Goal: Task Accomplishment & Management: Complete application form

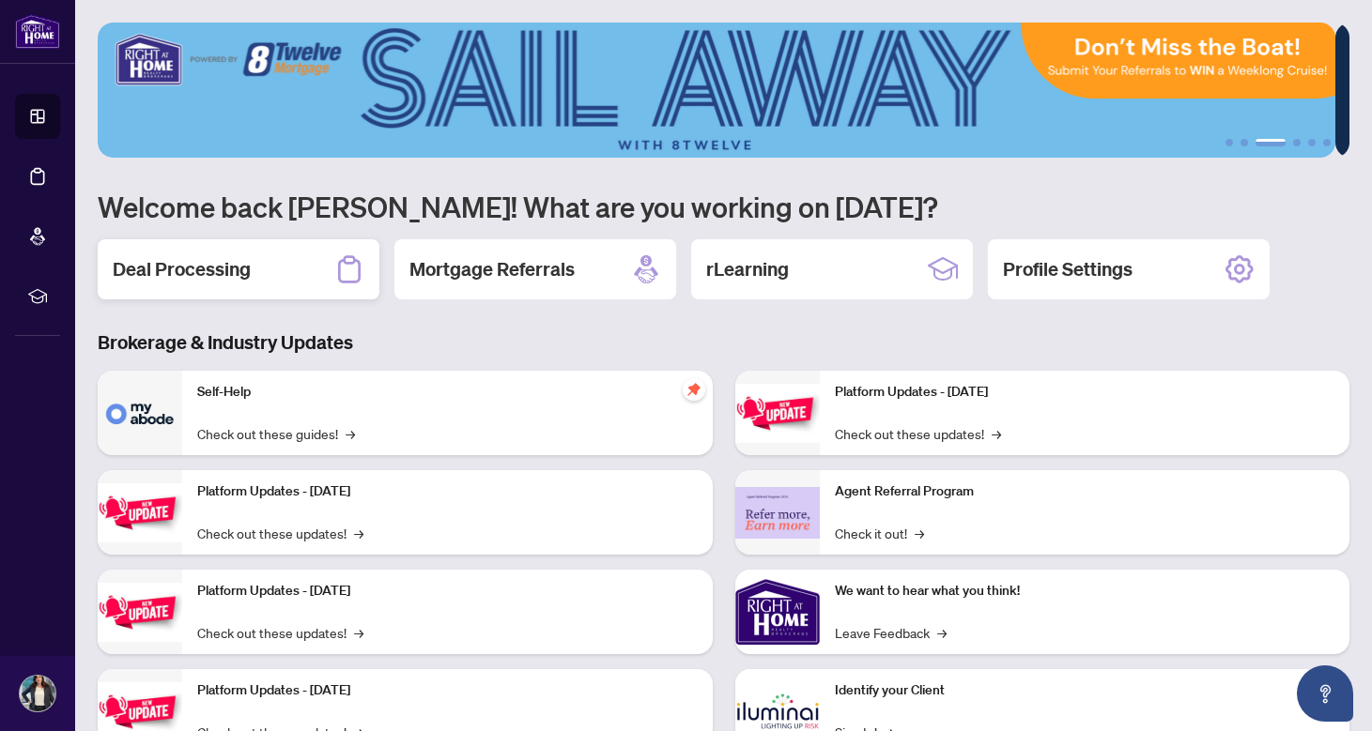
click at [223, 248] on div "Deal Processing" at bounding box center [239, 269] width 282 height 60
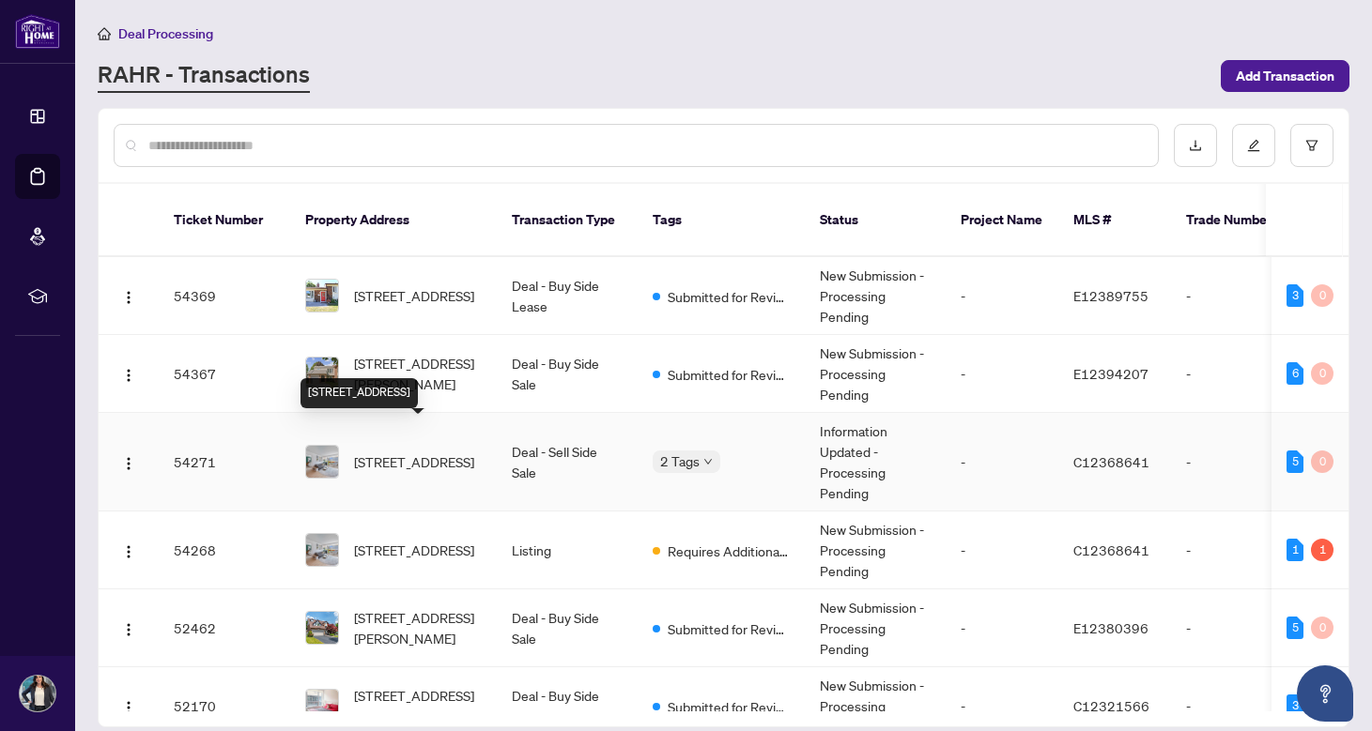
click at [386, 452] on span "[STREET_ADDRESS]" at bounding box center [414, 462] width 120 height 21
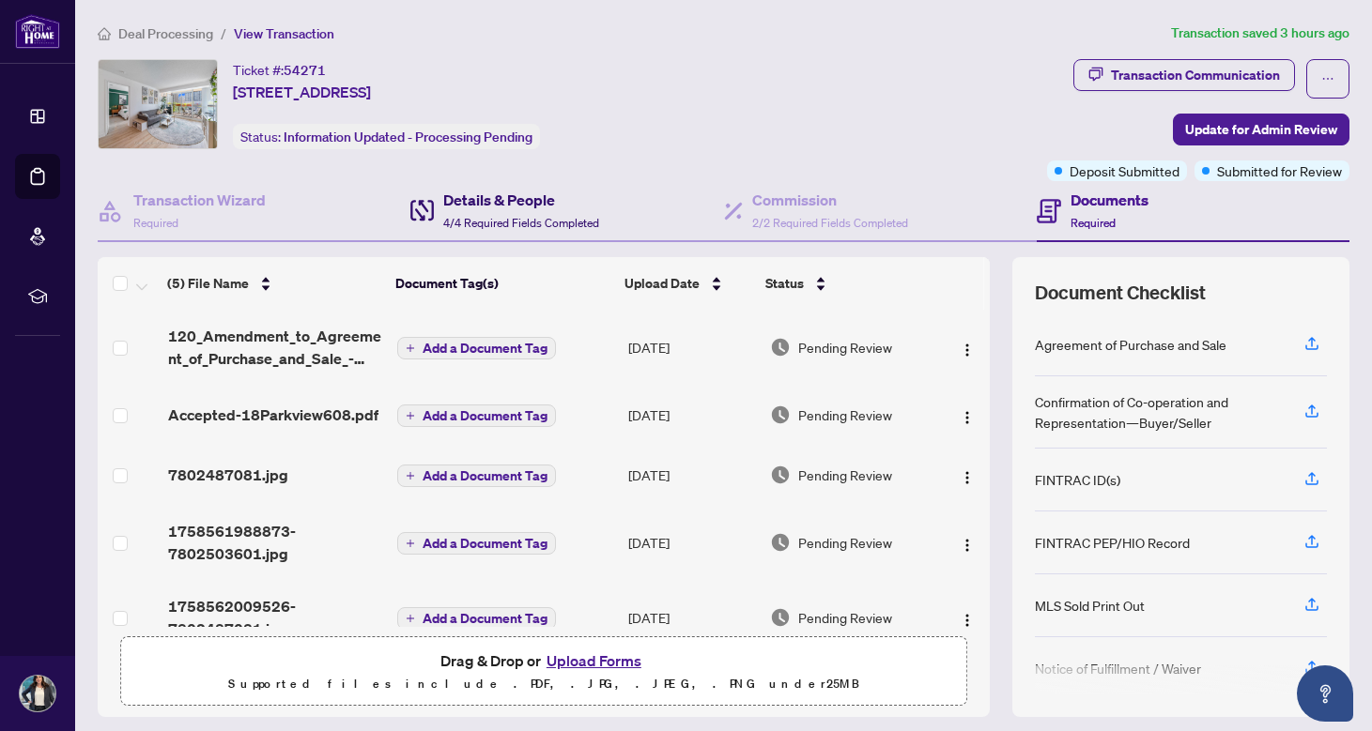
click at [535, 211] on div "Details & People 4/4 Required Fields Completed" at bounding box center [521, 211] width 156 height 44
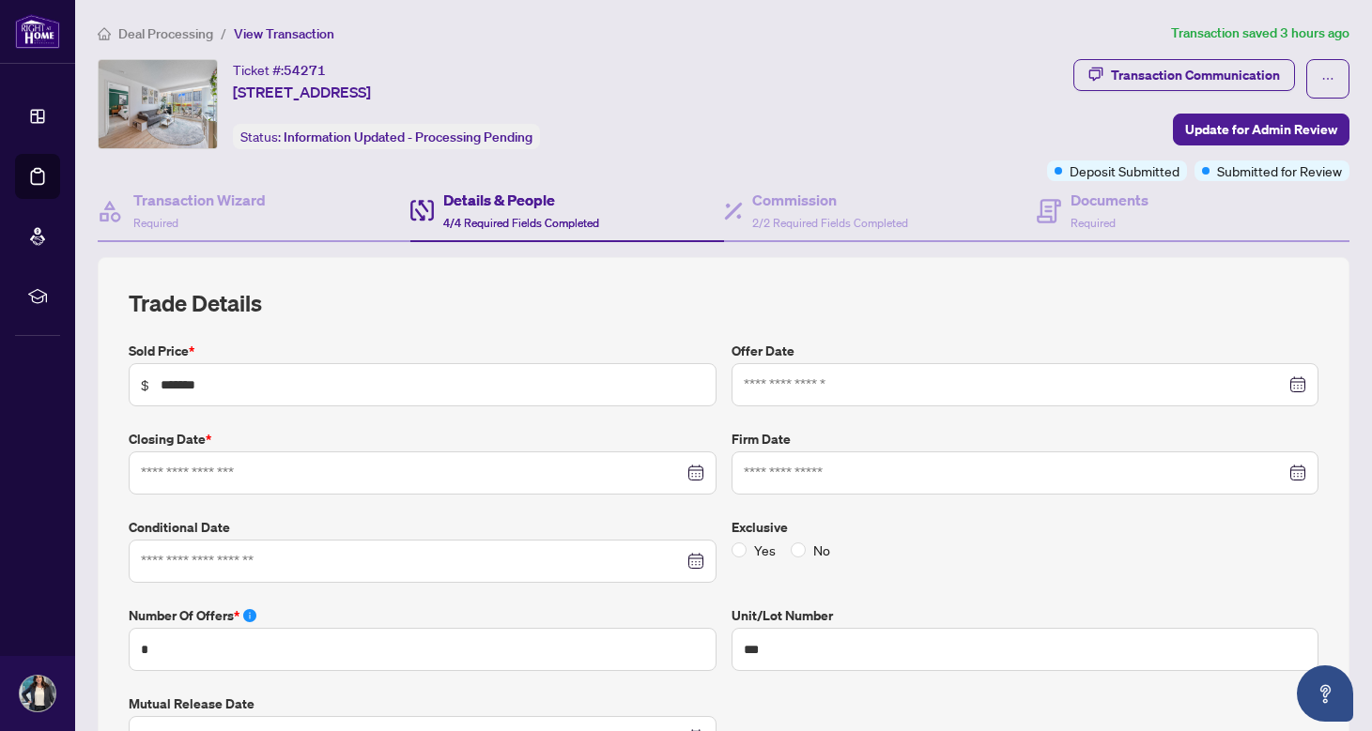
type input "**********"
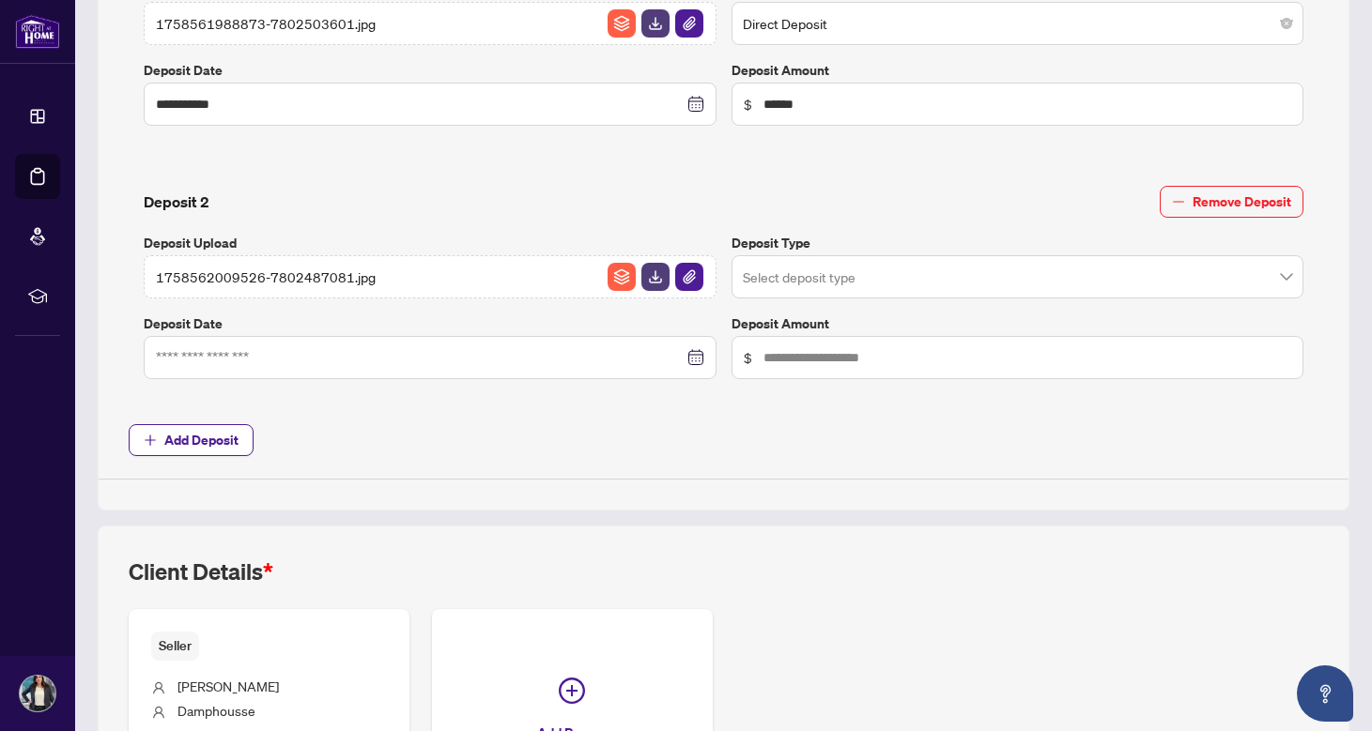
scroll to position [959, 0]
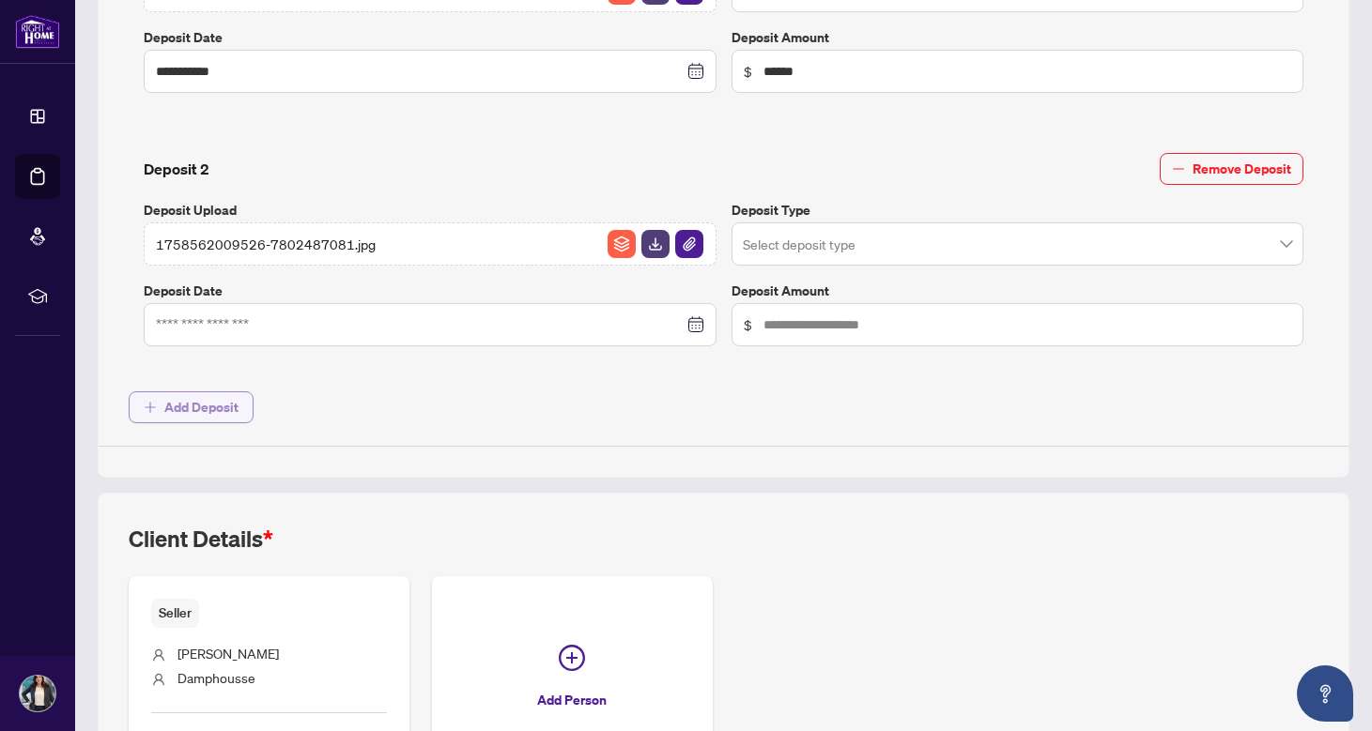
click at [224, 401] on span "Add Deposit" at bounding box center [201, 407] width 74 height 30
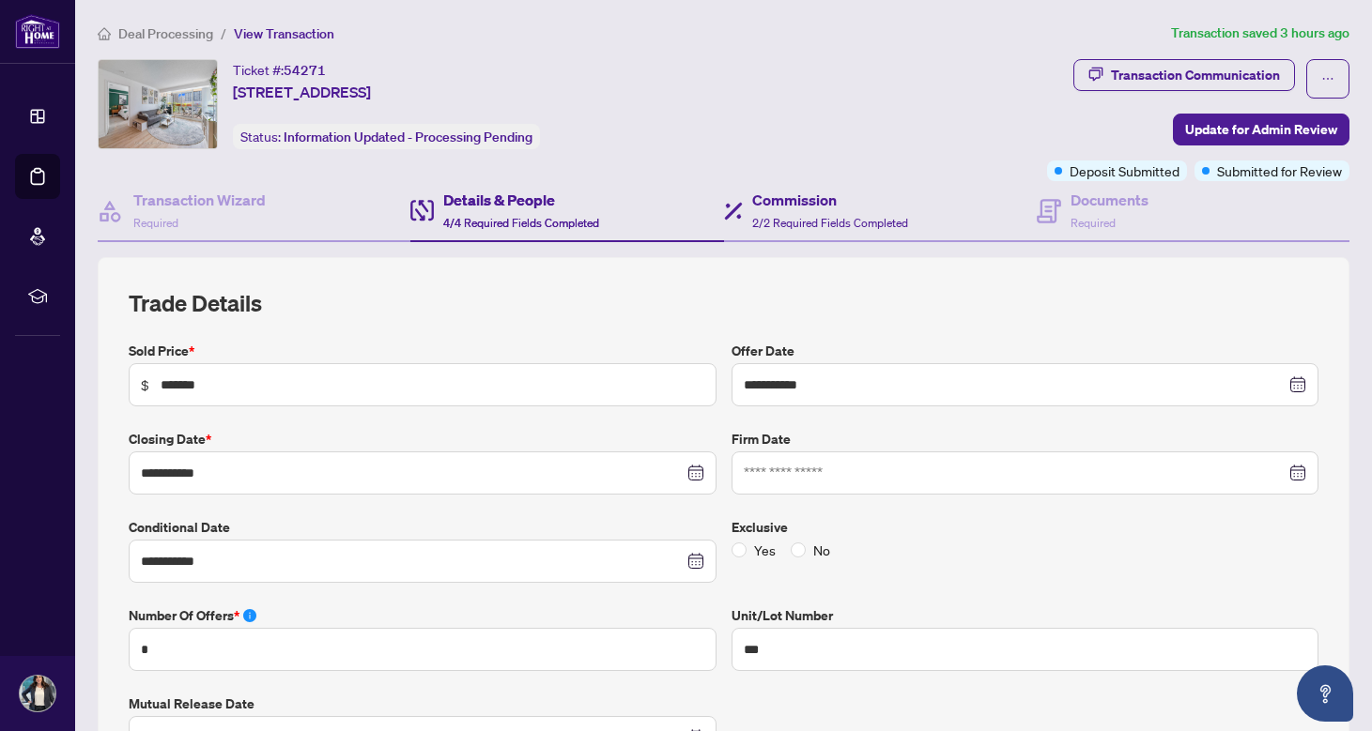
scroll to position [0, 0]
click at [1037, 212] on icon at bounding box center [1049, 211] width 24 height 24
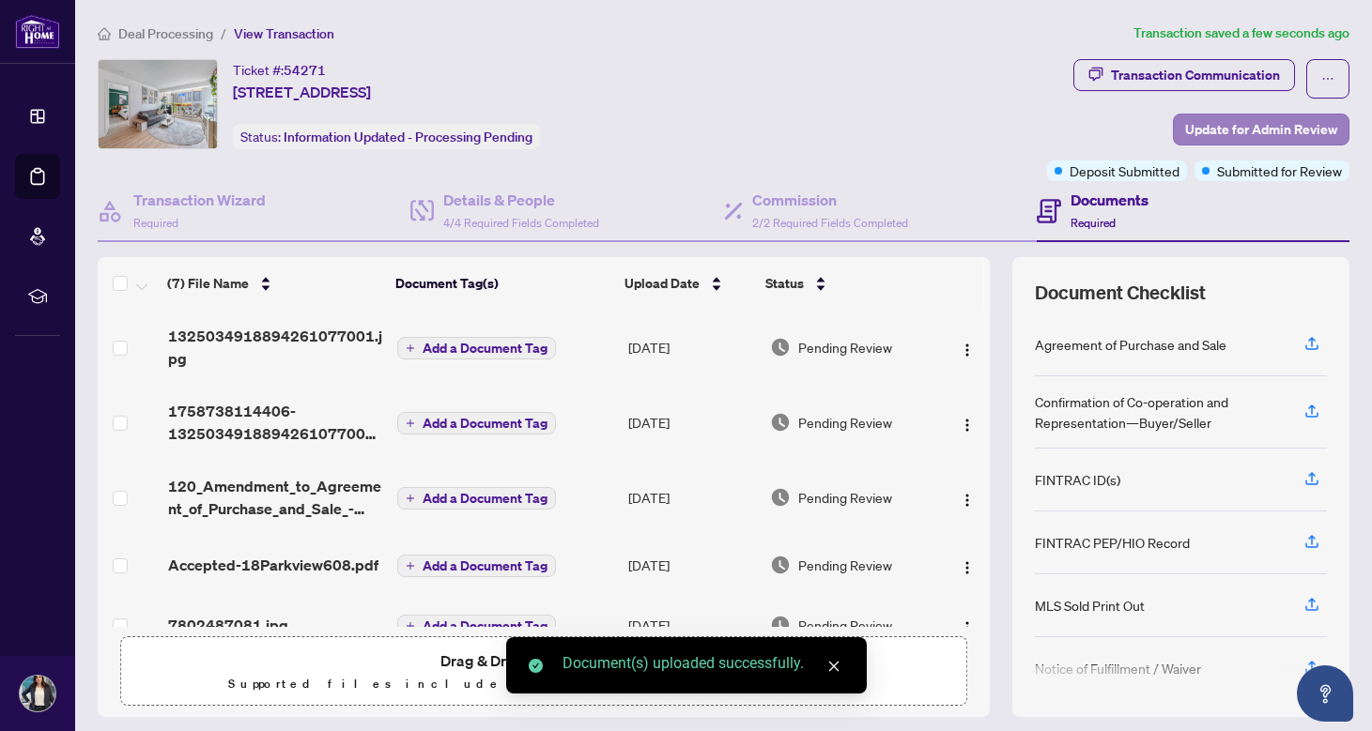
click at [1205, 119] on span "Update for Admin Review" at bounding box center [1261, 130] width 152 height 30
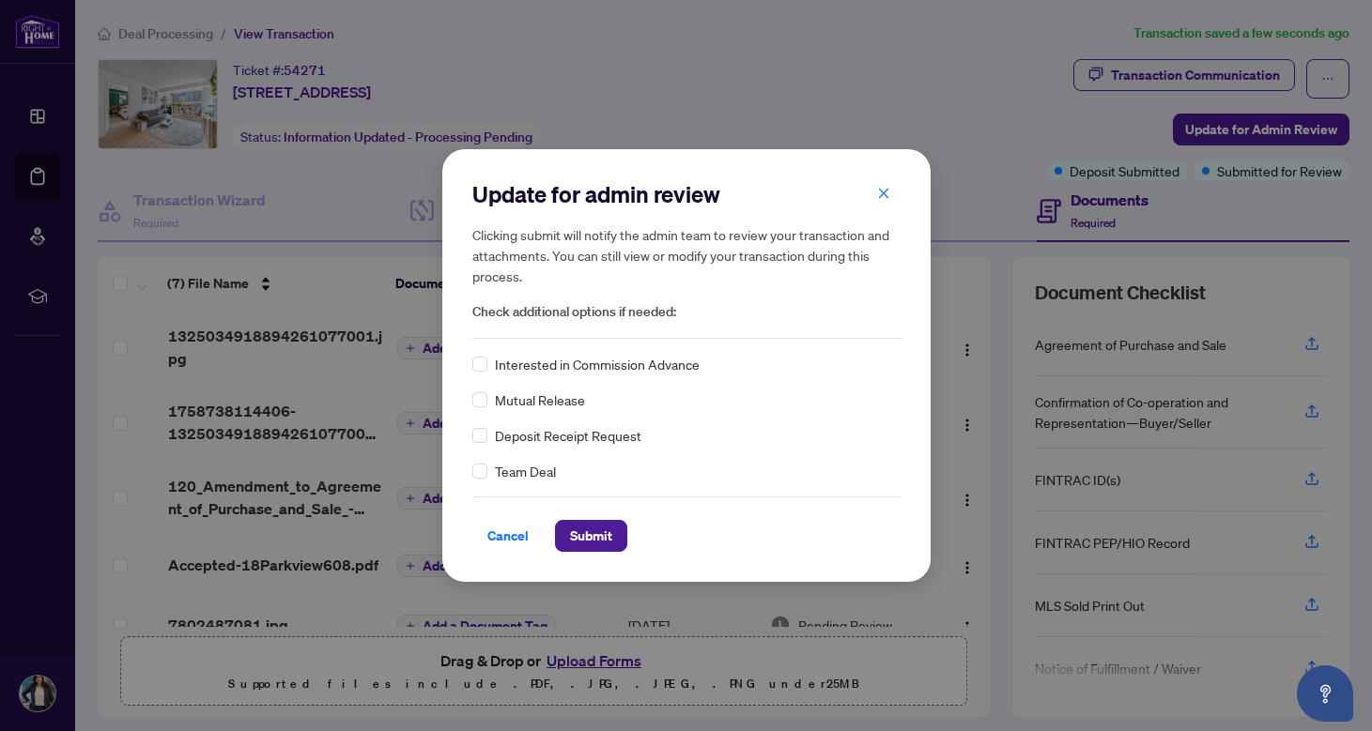
click at [551, 436] on span "Deposit Receipt Request" at bounding box center [568, 435] width 146 height 21
click at [592, 526] on span "Submit" at bounding box center [591, 536] width 42 height 30
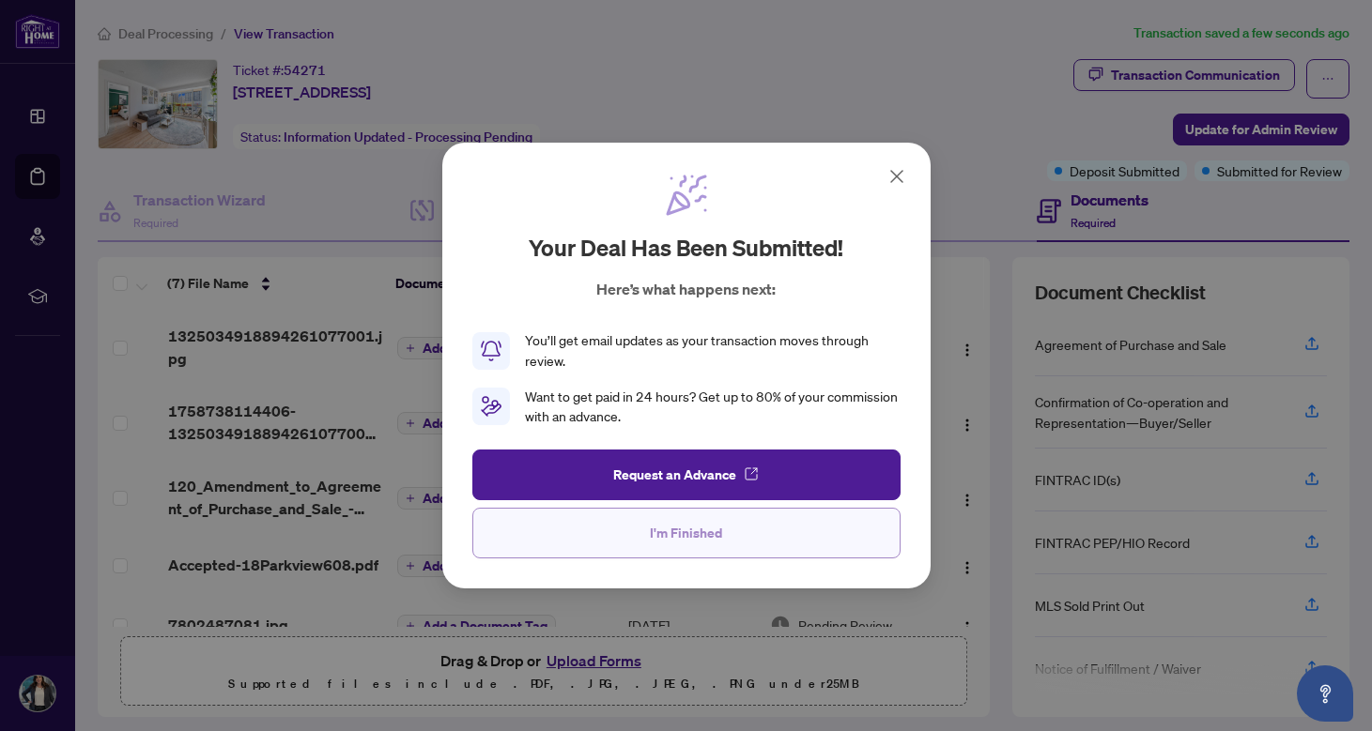
click at [697, 535] on span "I'm Finished" at bounding box center [686, 533] width 72 height 30
